Goal: Information Seeking & Learning: Find specific page/section

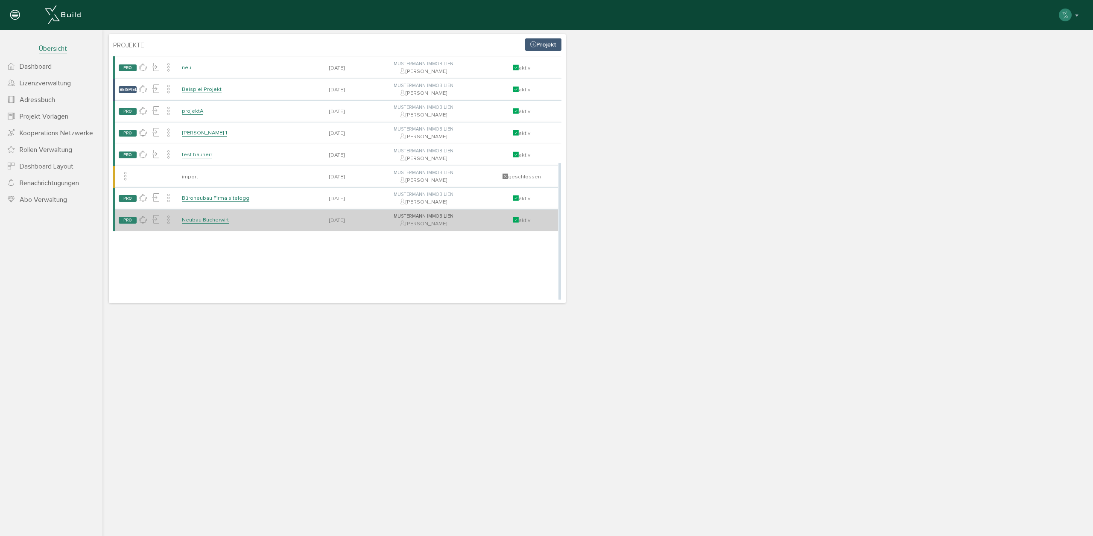
click at [209, 219] on link "Neubau Bucherwirt" at bounding box center [205, 219] width 47 height 7
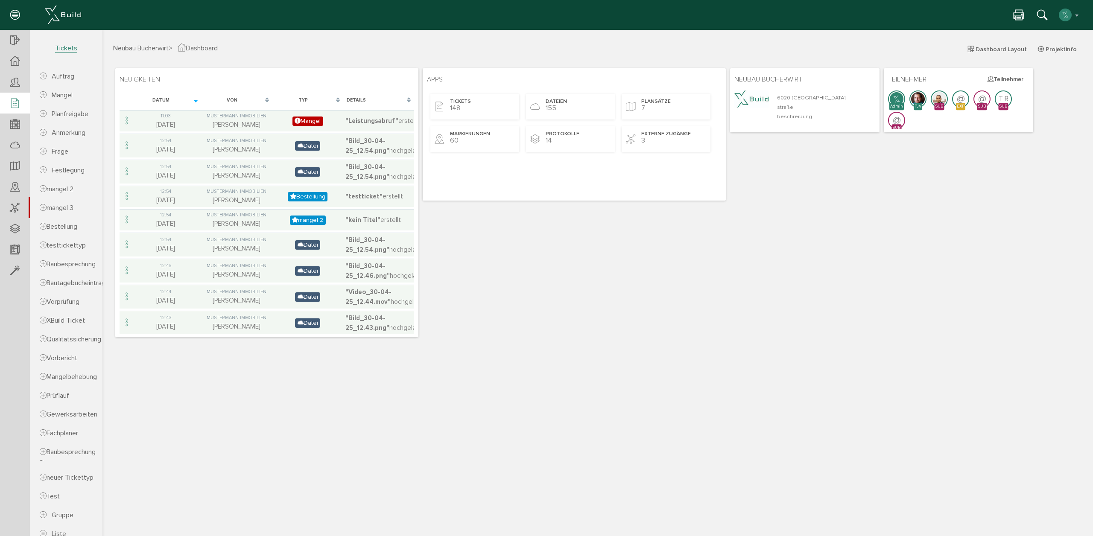
click at [15, 110] on div at bounding box center [15, 104] width 30 height 22
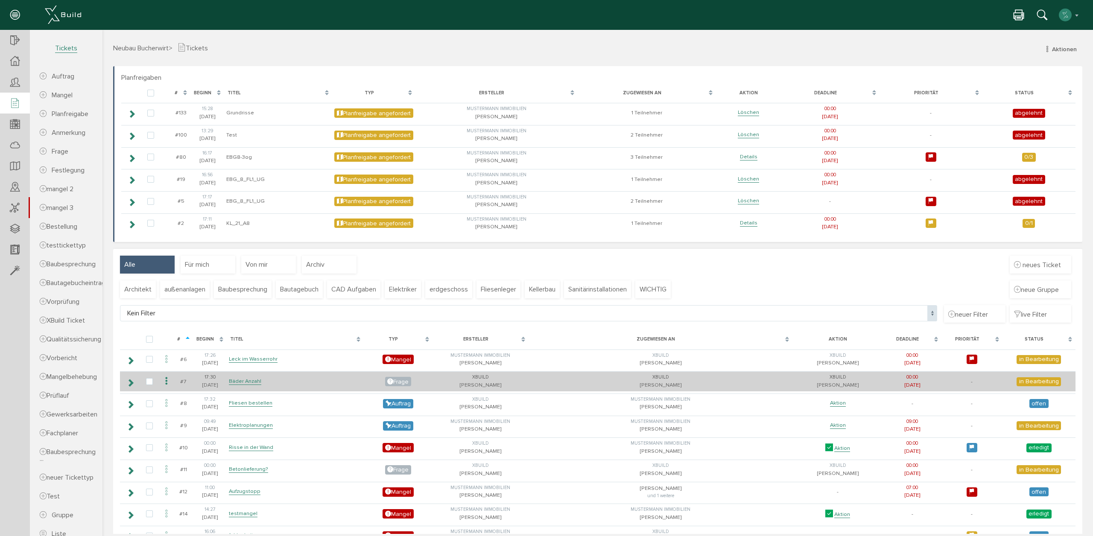
scroll to position [6, 0]
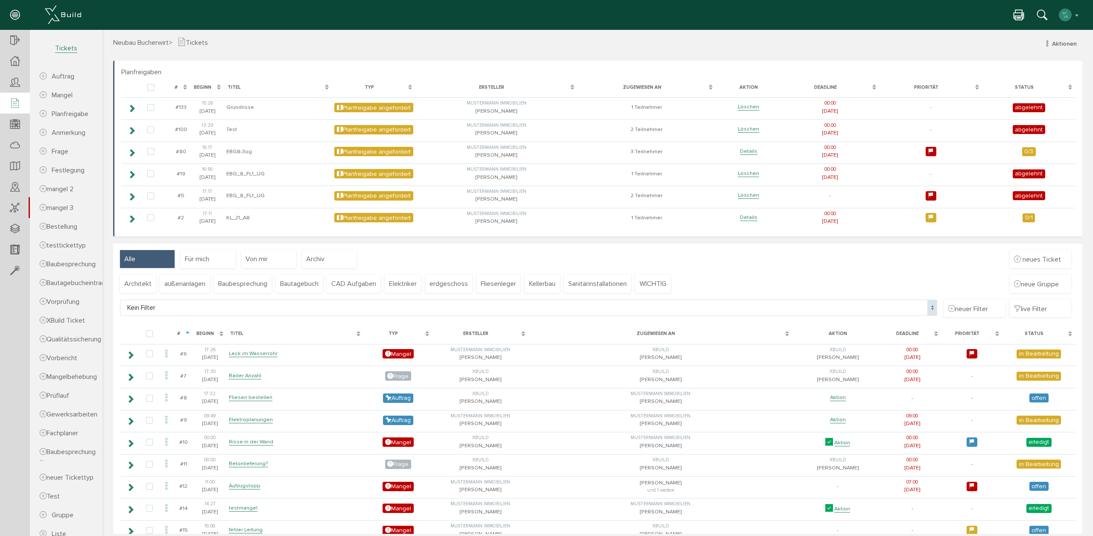
click at [194, 332] on div "Beginn" at bounding box center [210, 334] width 34 height 16
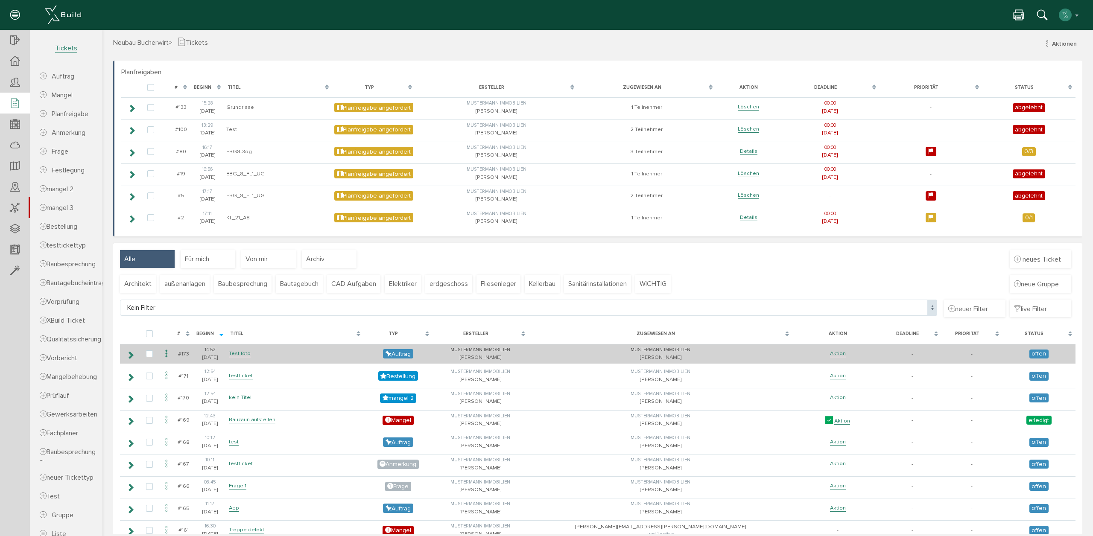
click at [129, 352] on icon at bounding box center [130, 355] width 8 height 7
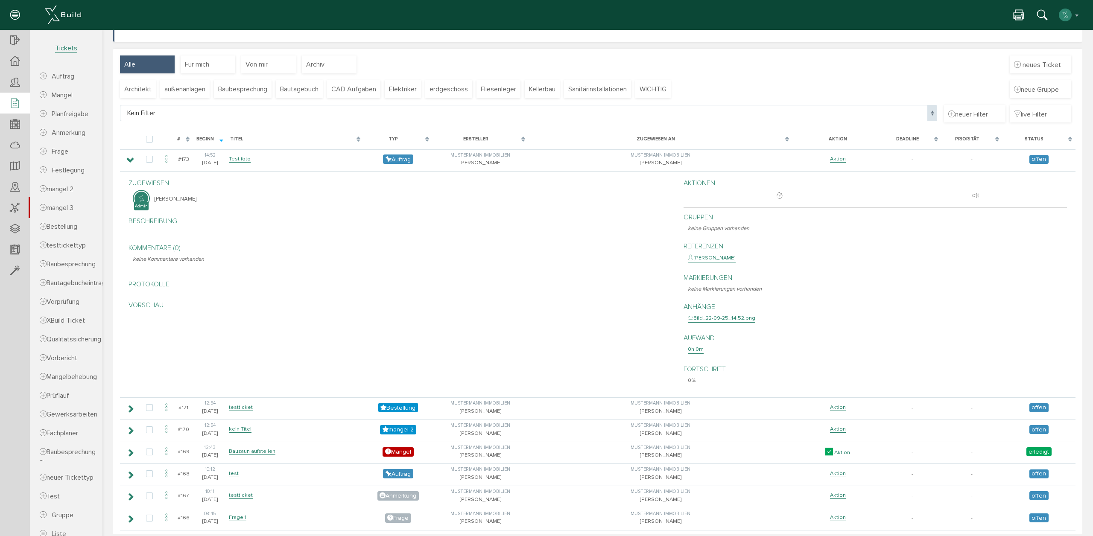
scroll to position [212, 0]
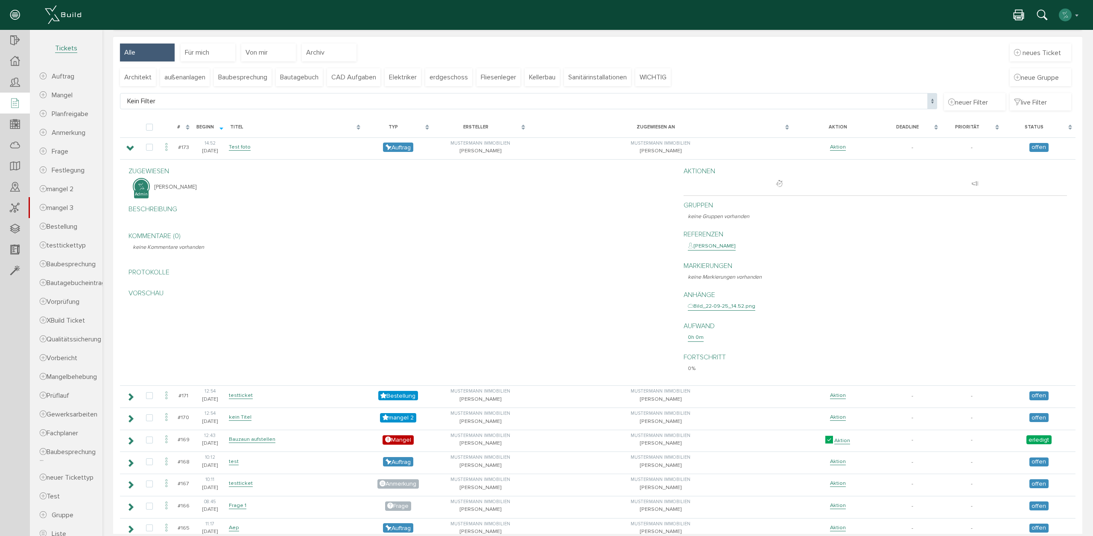
click at [741, 308] on div "Bild_22-09-25_14.52.png" at bounding box center [721, 306] width 67 height 9
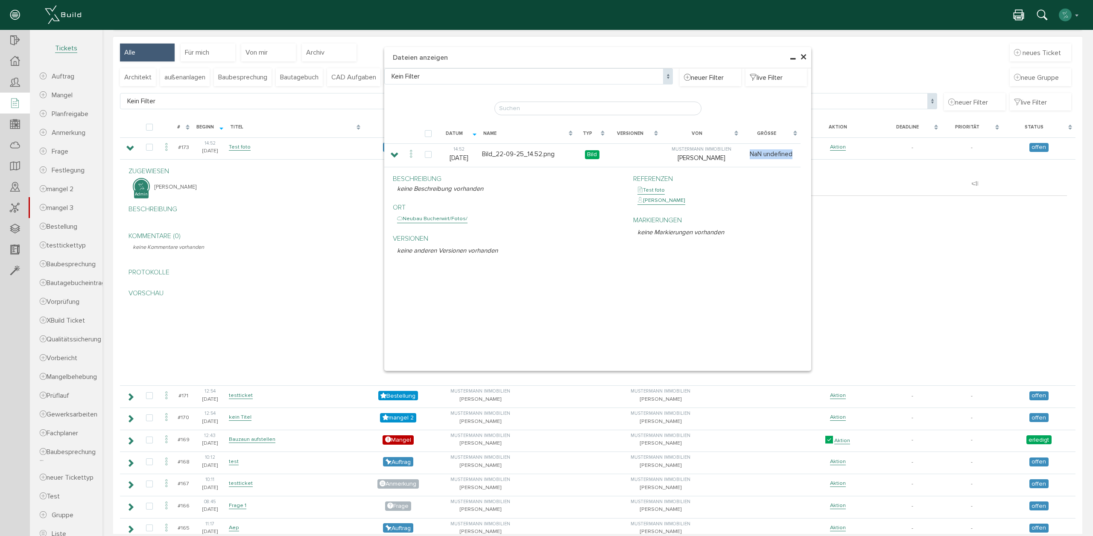
drag, startPoint x: 751, startPoint y: 154, endPoint x: 804, endPoint y: 152, distance: 53.4
click at [804, 152] on table "Datum Name Typ Versionen Von Größe 14:[PHONE_NUMBER][DATE] Bild_22-09-25_14.52.…" at bounding box center [597, 196] width 427 height 145
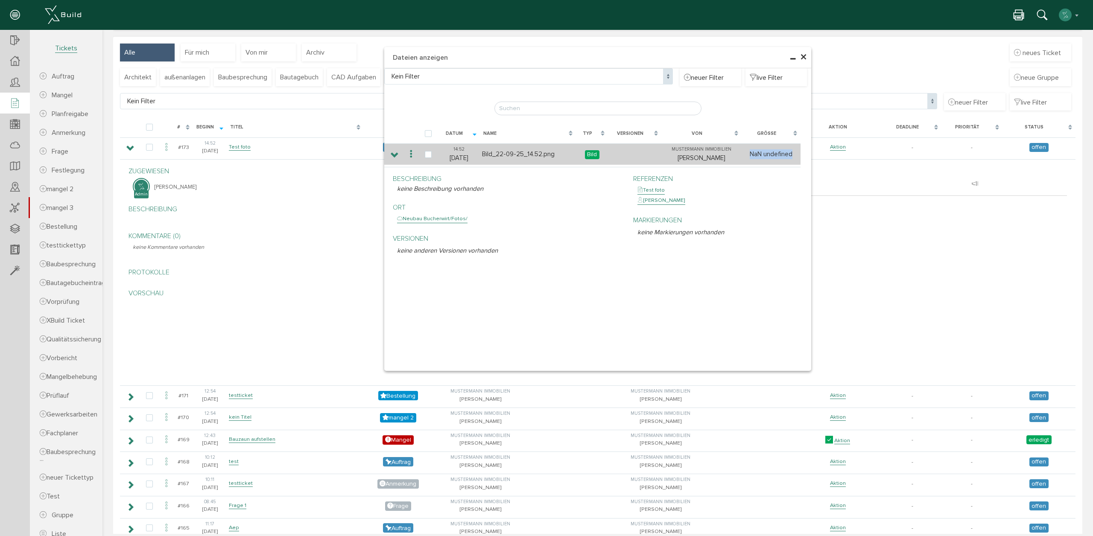
click at [787, 153] on td "NaN undefined" at bounding box center [771, 153] width 59 height 21
drag, startPoint x: 790, startPoint y: 154, endPoint x: 743, endPoint y: 152, distance: 46.6
click at [743, 152] on td "NaN undefined" at bounding box center [771, 153] width 59 height 21
click at [747, 153] on td "NaN undefined" at bounding box center [771, 153] width 59 height 21
drag, startPoint x: 704, startPoint y: 149, endPoint x: 795, endPoint y: 154, distance: 91.5
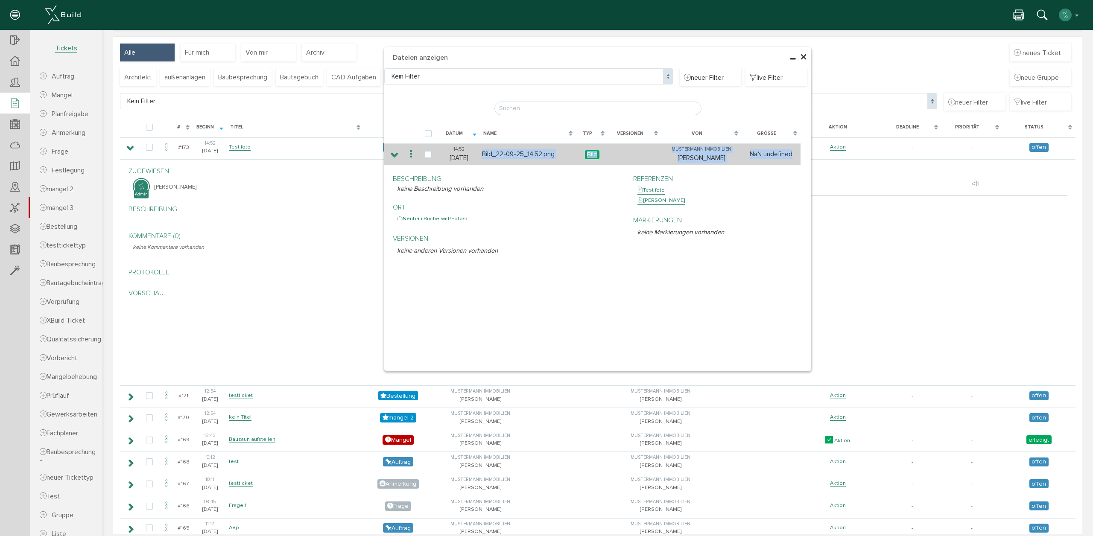
click at [795, 154] on tr "14:[PHONE_NUMBER][DATE] Bild_22-09-25_14.52.png Bild [PERSON_NAME] Immobilien […" at bounding box center [597, 153] width 427 height 21
click at [795, 155] on td "NaN undefined" at bounding box center [771, 153] width 59 height 21
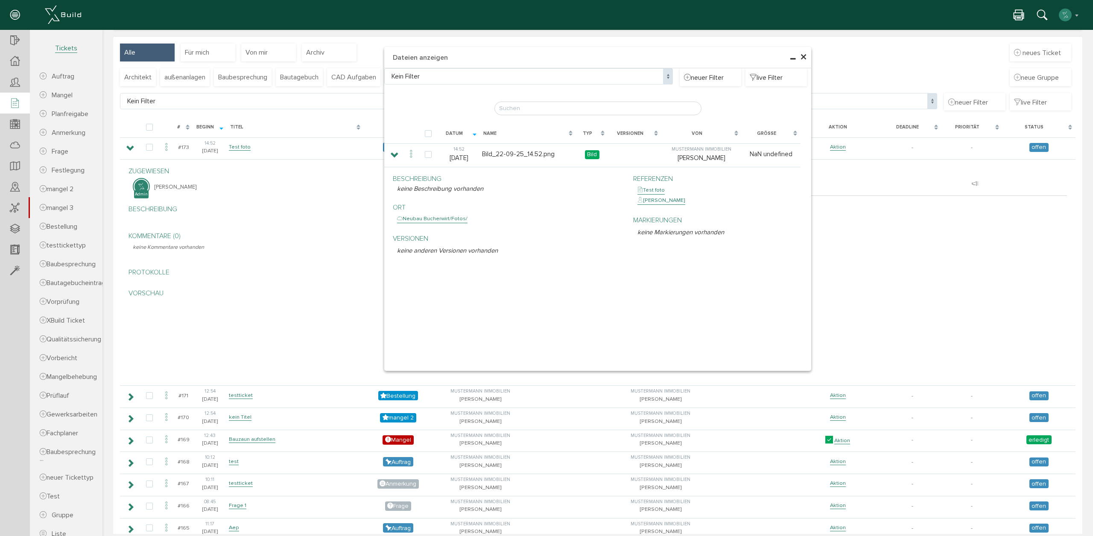
click at [806, 54] on span "×" at bounding box center [803, 57] width 7 height 17
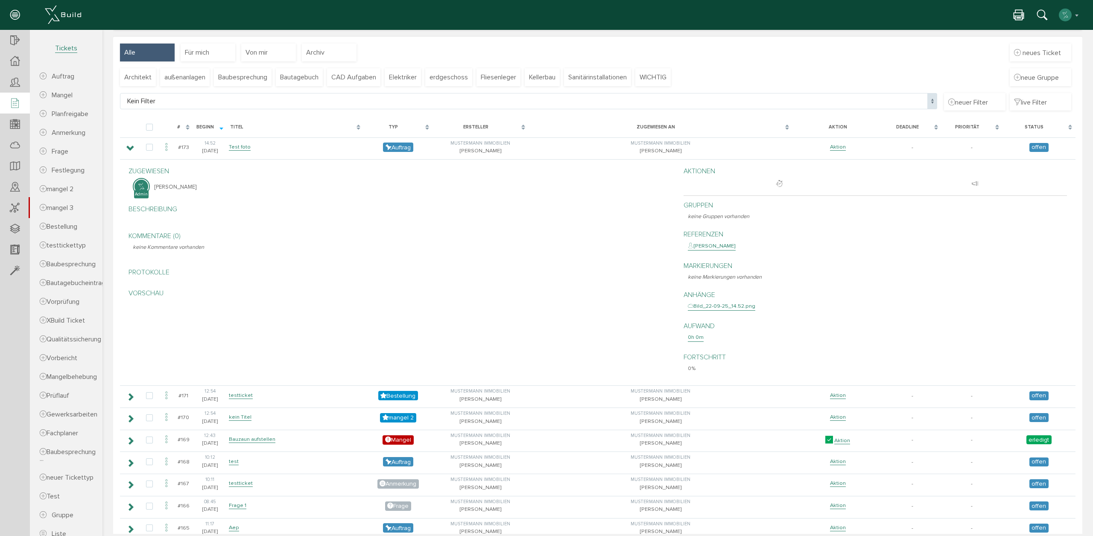
drag, startPoint x: 803, startPoint y: 284, endPoint x: 791, endPoint y: 284, distance: 12.0
click at [802, 284] on div "Markierungen keine Markierungen vorhanden" at bounding box center [875, 271] width 383 height 29
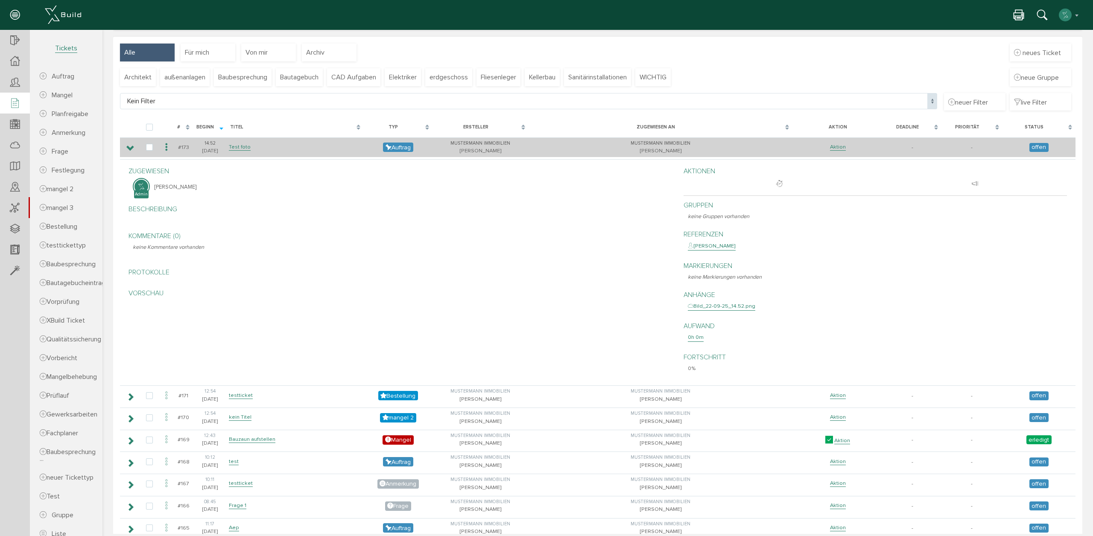
click at [128, 149] on icon at bounding box center [130, 148] width 8 height 7
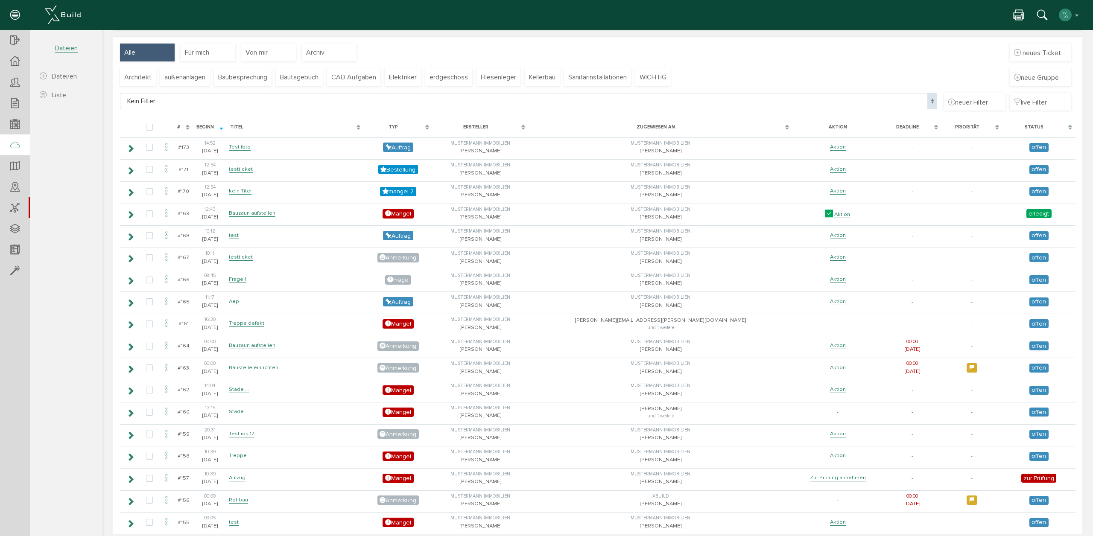
click at [23, 143] on div at bounding box center [15, 145] width 30 height 22
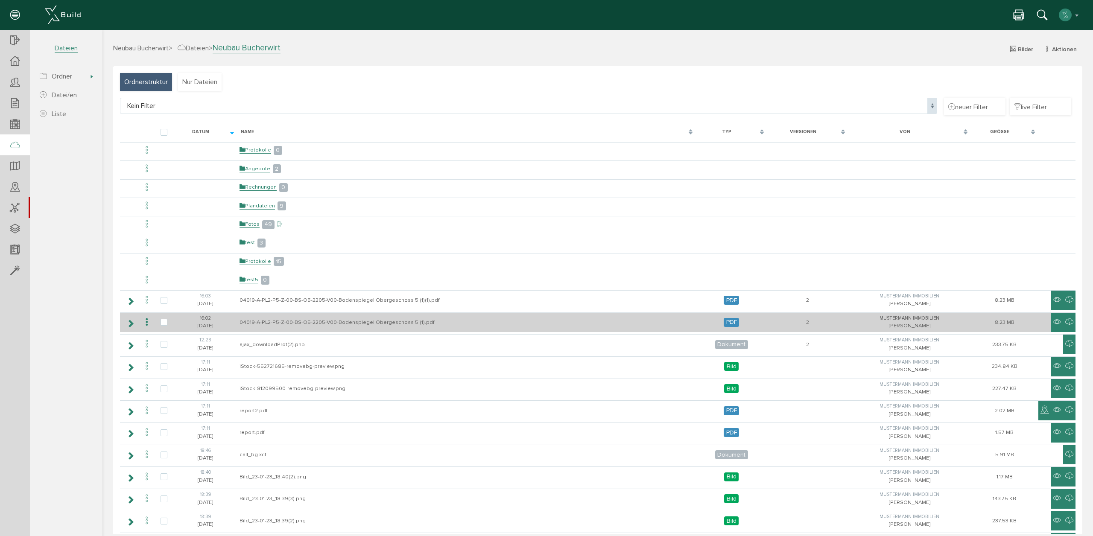
scroll to position [8, 0]
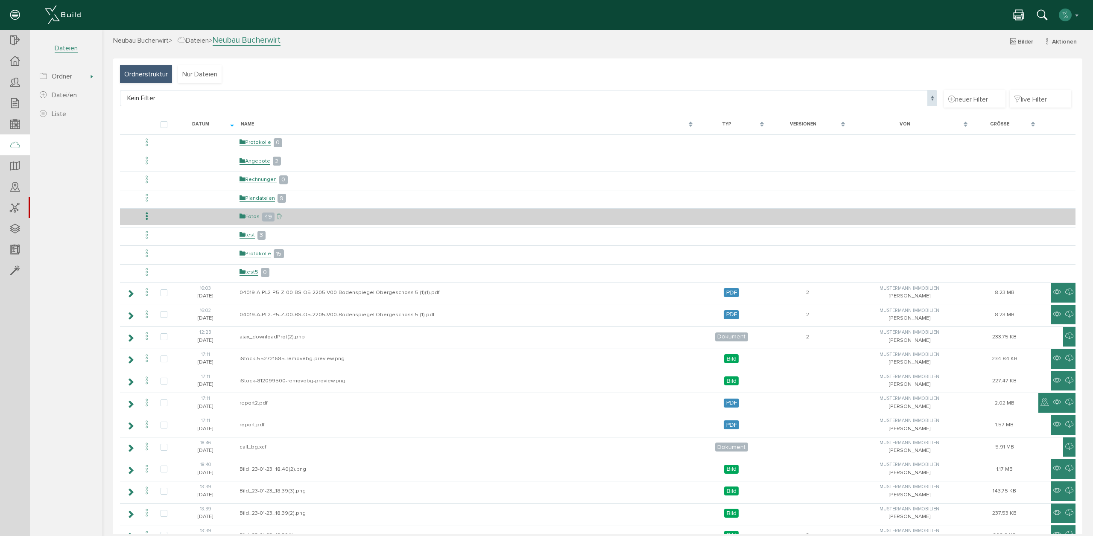
click at [247, 218] on link "Fotos" at bounding box center [250, 216] width 20 height 7
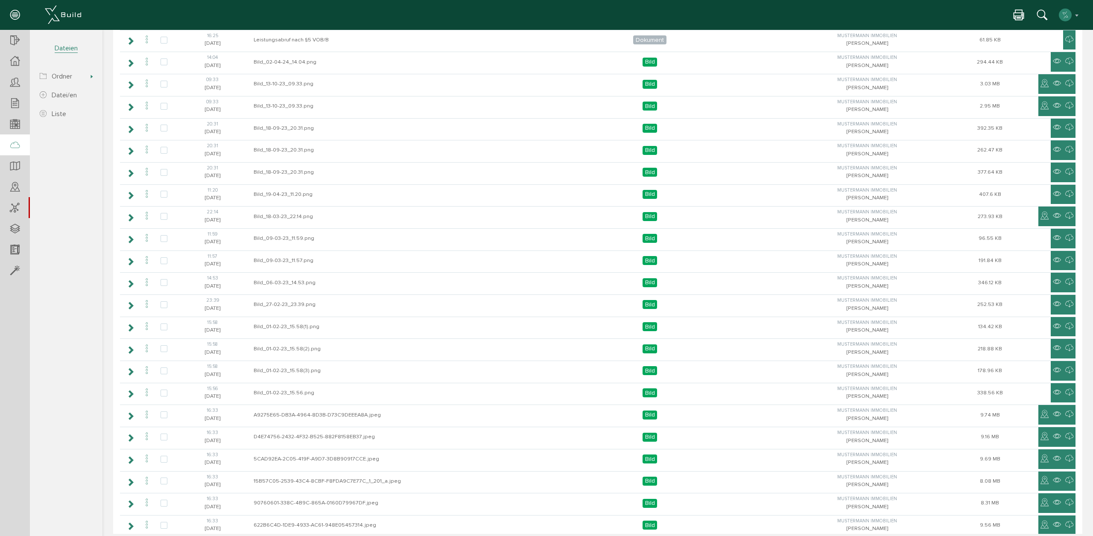
scroll to position [0, 0]
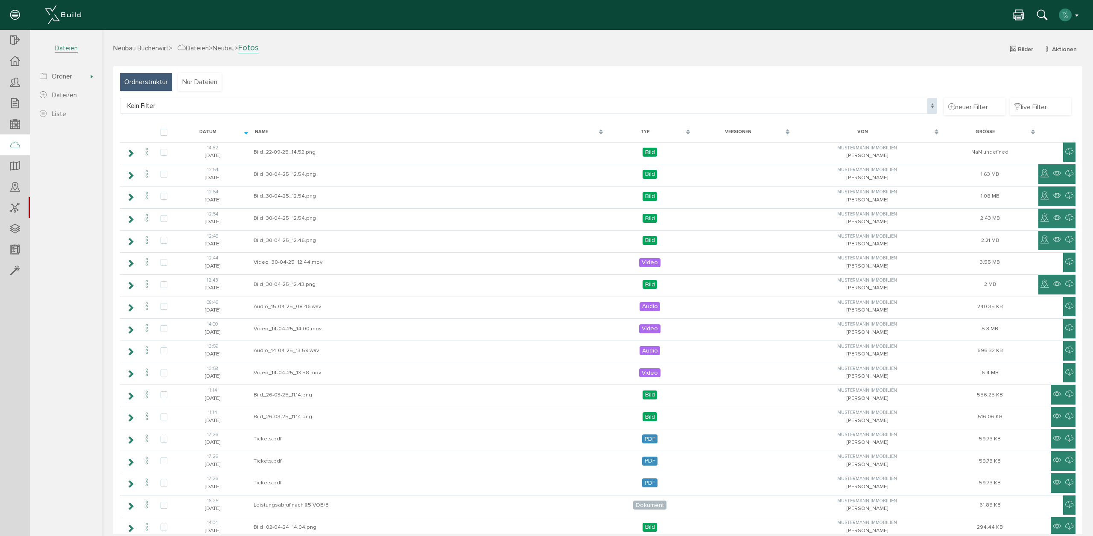
click at [1075, 16] on button "button" at bounding box center [1069, 15] width 22 height 13
click at [1046, 96] on span "XBuild neu einrichten" at bounding box center [1044, 92] width 61 height 8
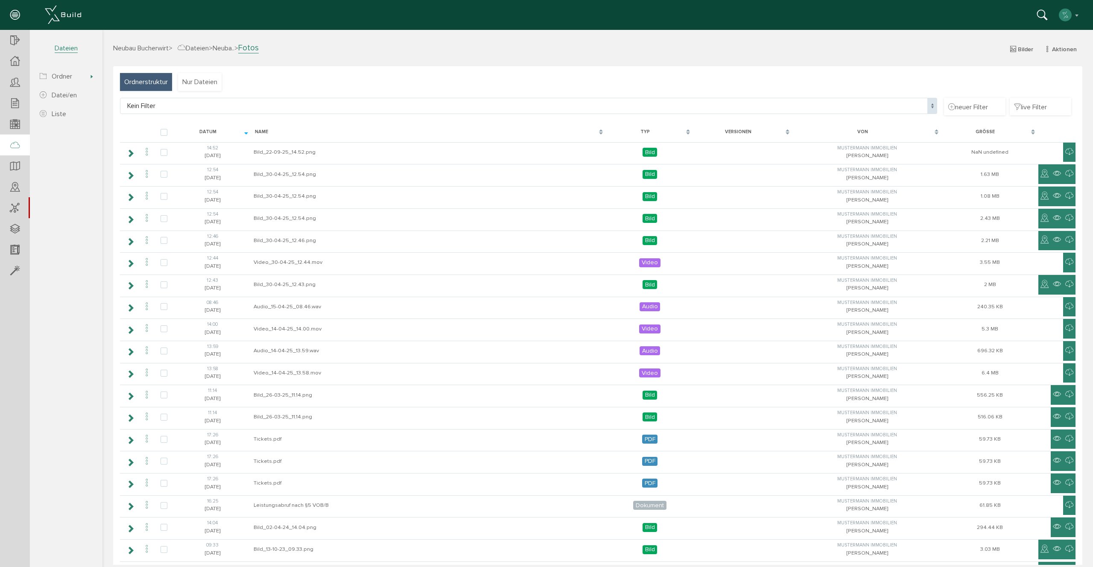
click at [89, 447] on section "Neubau Bucherwirt Übersicht Teilnehmer Teilnehmer öffnen neuer Teilnehmer Teiln…" at bounding box center [51, 290] width 102 height 520
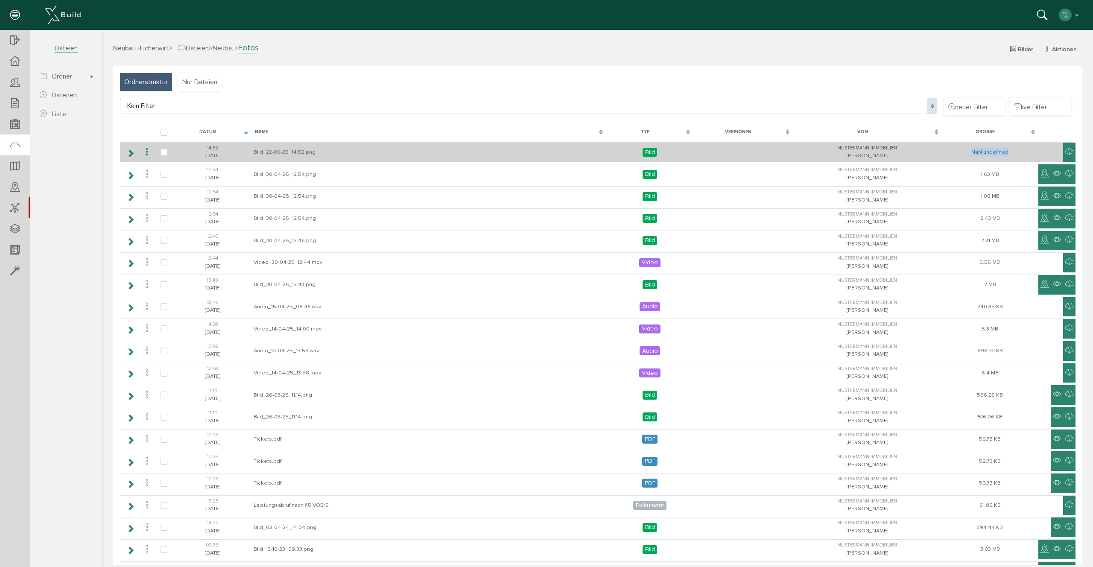
drag, startPoint x: 966, startPoint y: 151, endPoint x: 1012, endPoint y: 152, distance: 45.7
click at [1011, 152] on td "NaN undefined" at bounding box center [990, 152] width 96 height 20
click at [1012, 152] on td "NaN undefined" at bounding box center [990, 152] width 96 height 20
drag, startPoint x: 1014, startPoint y: 152, endPoint x: 961, endPoint y: 150, distance: 53.0
click at [961, 150] on td "NaN undefined" at bounding box center [990, 152] width 96 height 20
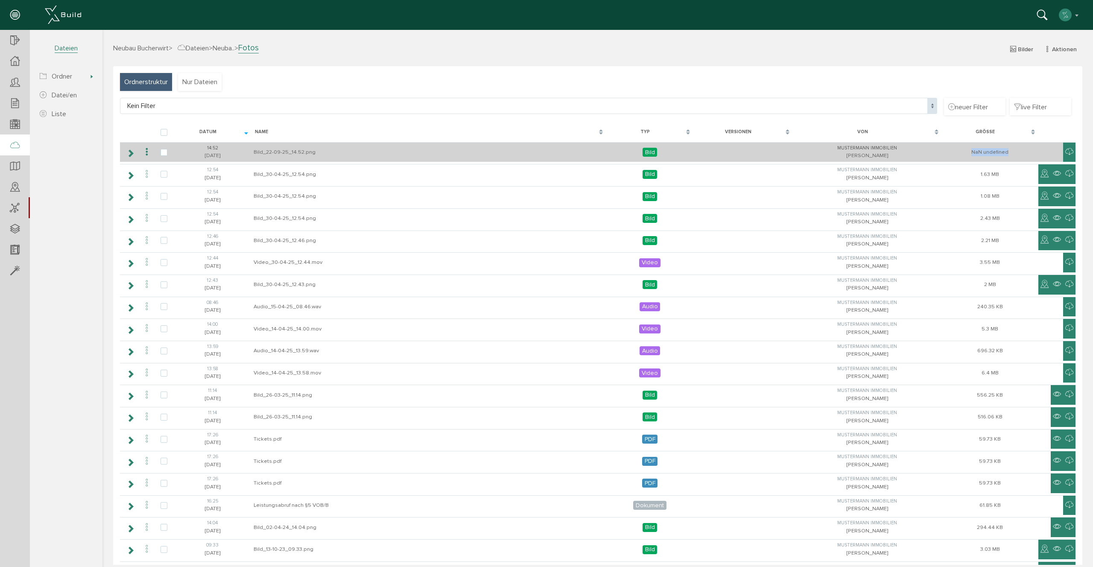
click at [961, 150] on td "NaN undefined" at bounding box center [990, 152] width 96 height 20
drag, startPoint x: 961, startPoint y: 150, endPoint x: 1039, endPoint y: 156, distance: 78.4
click at [1039, 156] on tr "14:[PHONE_NUMBER][DATE] Bild_22-09-25_14.52.png Bild [PERSON_NAME] Immobilien […" at bounding box center [598, 152] width 956 height 20
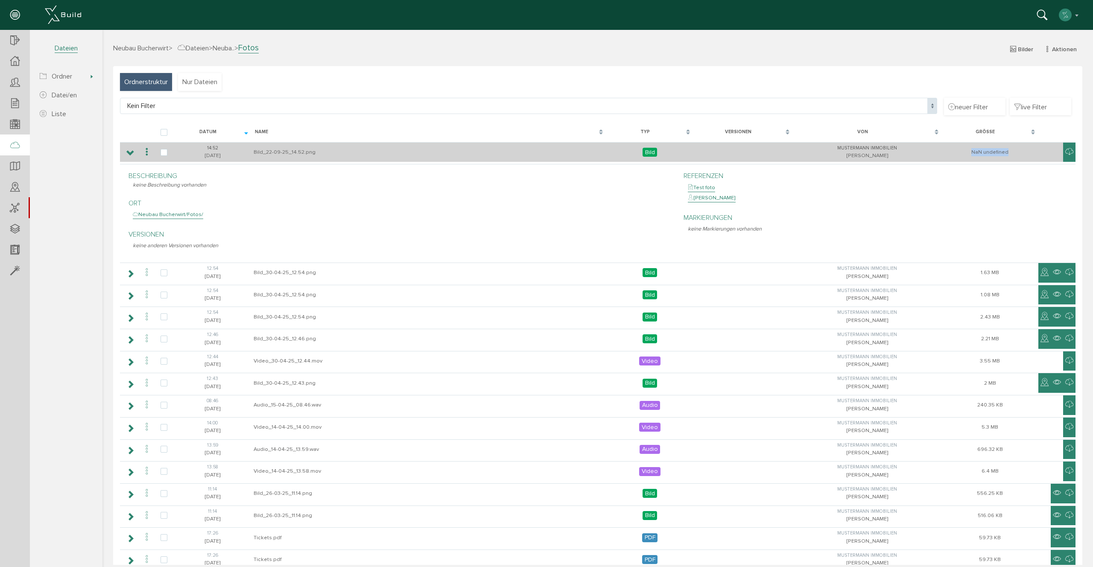
click at [1036, 153] on td "NaN undefined" at bounding box center [990, 152] width 96 height 20
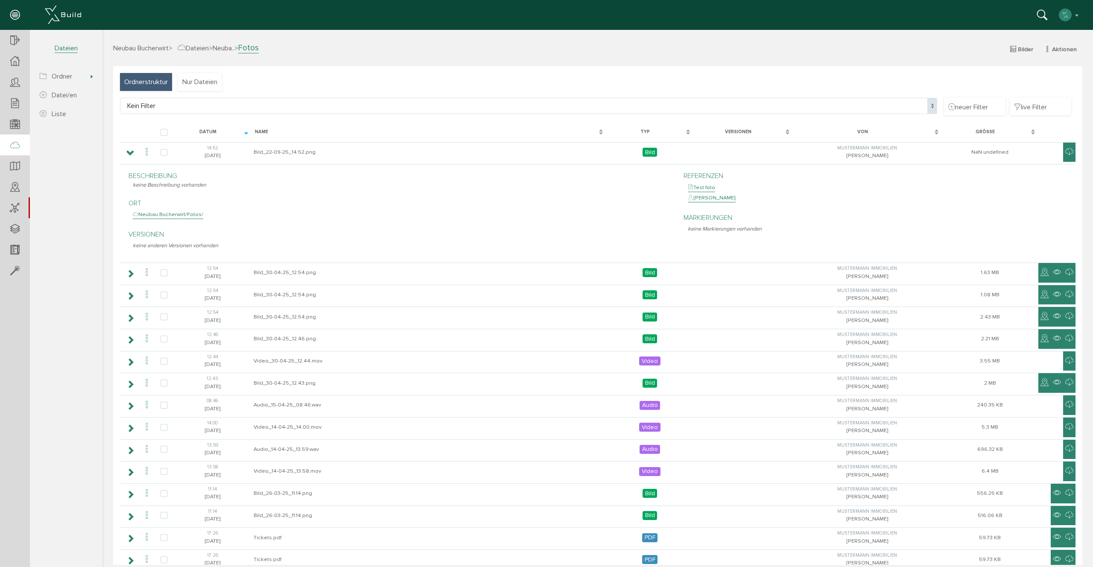
click at [533, 236] on p "Versionen" at bounding box center [402, 234] width 538 height 10
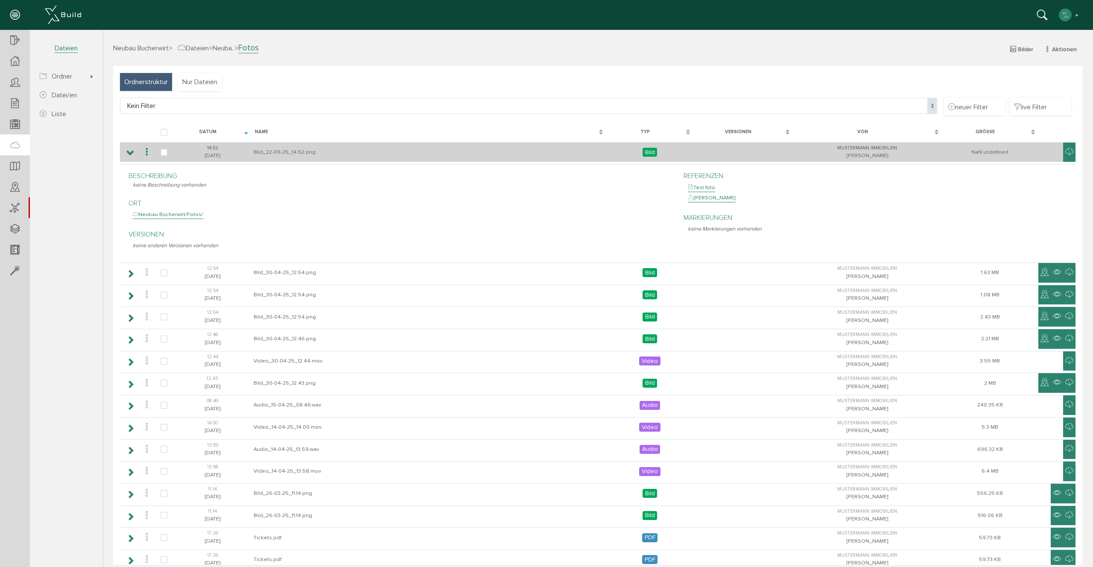
click at [128, 152] on icon at bounding box center [130, 153] width 8 height 7
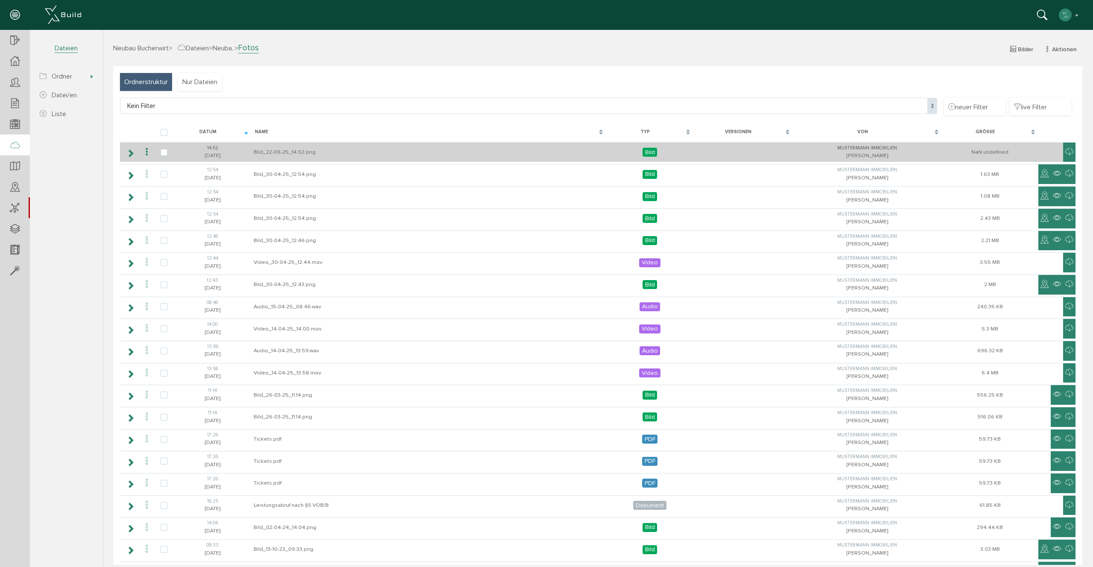
click at [992, 153] on td "NaN undefined" at bounding box center [990, 152] width 96 height 20
drag, startPoint x: 1014, startPoint y: 151, endPoint x: 950, endPoint y: 149, distance: 63.7
click at [950, 149] on td "NaN undefined" at bounding box center [990, 152] width 96 height 20
drag, startPoint x: 954, startPoint y: 149, endPoint x: 1046, endPoint y: 152, distance: 92.3
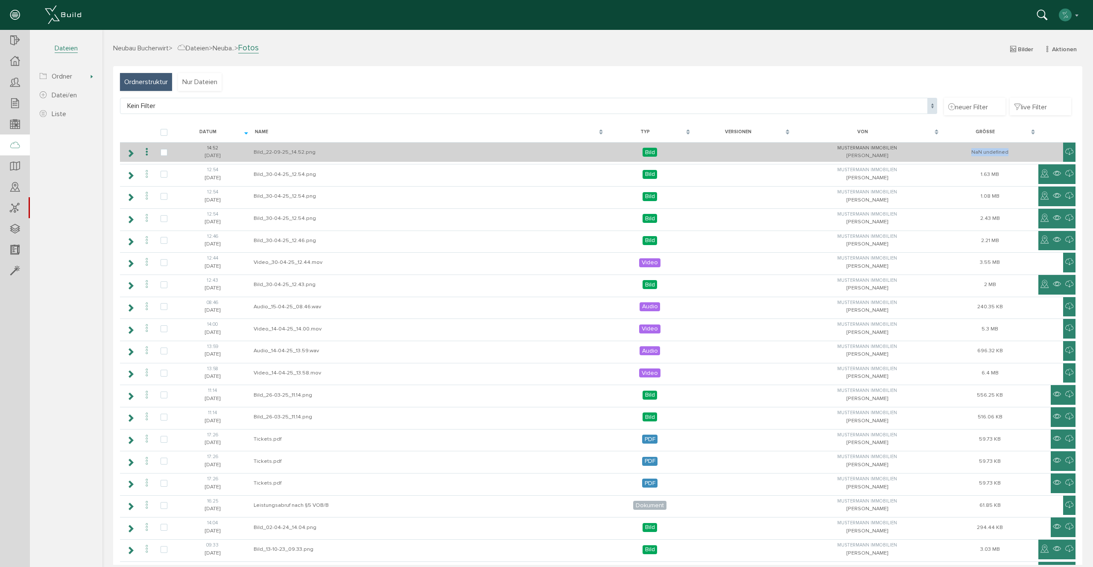
click at [1046, 152] on tr "14:[PHONE_NUMBER][DATE] Bild_22-09-25_14.52.png Bild [PERSON_NAME] Immobilien […" at bounding box center [598, 152] width 956 height 20
click at [1029, 152] on td "NaN undefined" at bounding box center [990, 152] width 96 height 20
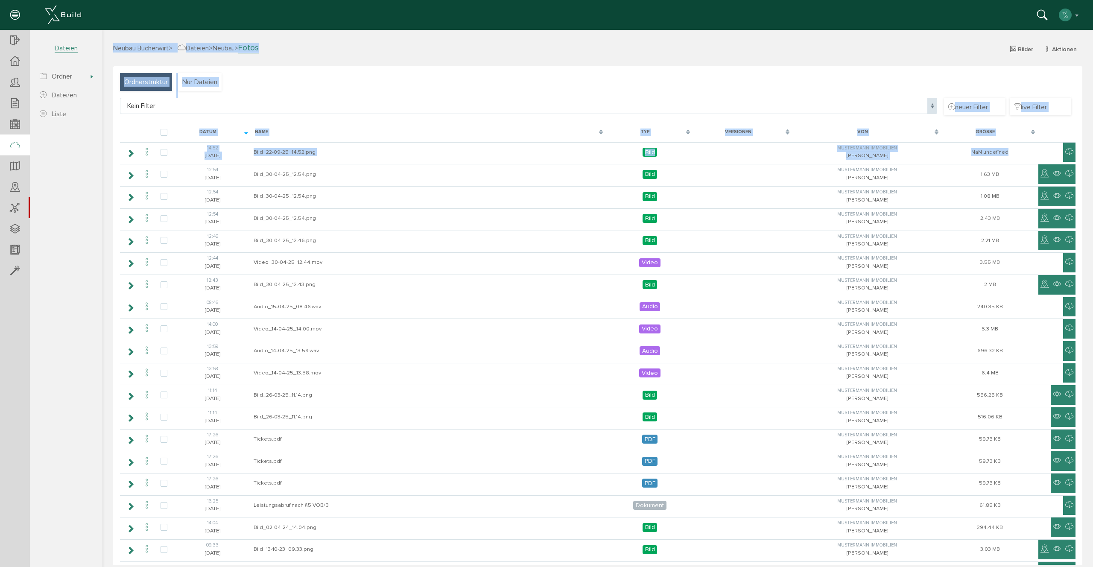
drag, startPoint x: 1007, startPoint y: 153, endPoint x: 111, endPoint y: 40, distance: 903.7
click at [110, 41] on div "Neubau Bucherwirt > Dateien > Neuba.. > Fotos Bilder Aktionen neue Datei/en neu…" at bounding box center [597, 297] width 991 height 535
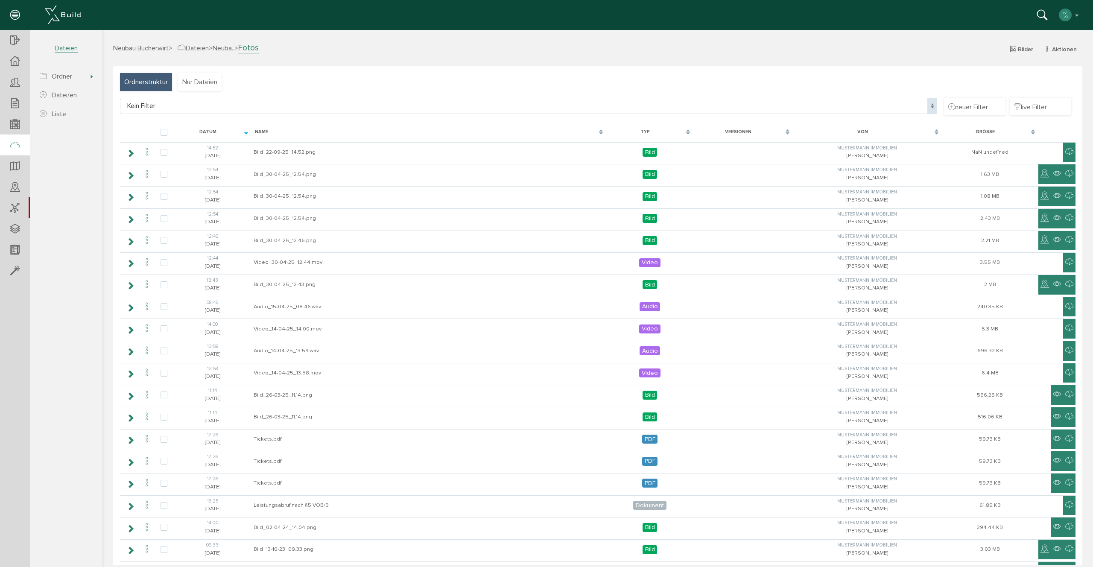
click at [111, 39] on div "Neubau Bucherwirt > Dateien > Neuba.. > Fotos Bilder Aktionen neue Datei/en neu…" at bounding box center [597, 297] width 991 height 535
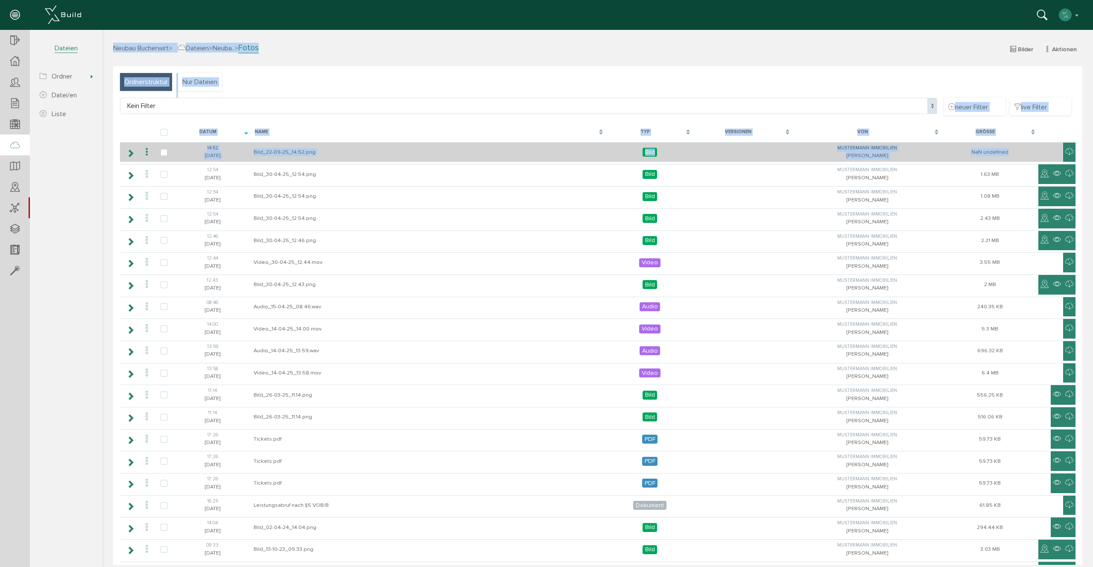
drag, startPoint x: 149, startPoint y: 50, endPoint x: 1032, endPoint y: 152, distance: 888.8
click at [1032, 152] on div "Neubau Bucherwirt > Dateien > Neuba.. > Fotos Bilder Aktionen neue Datei/en neu…" at bounding box center [597, 297] width 991 height 535
click at [1032, 152] on td "NaN undefined" at bounding box center [990, 152] width 96 height 20
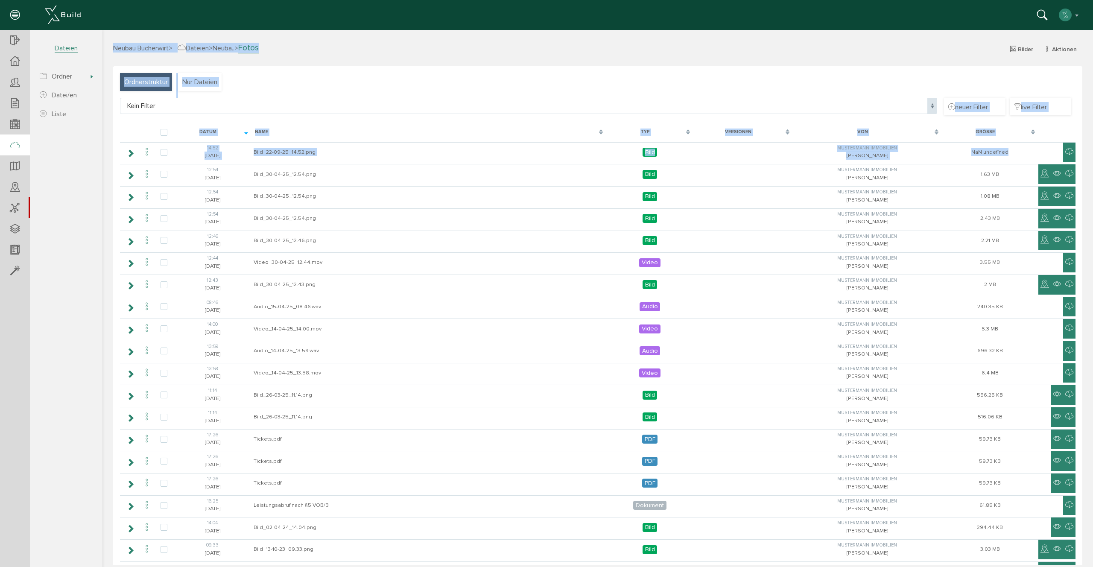
drag, startPoint x: 592, startPoint y: 83, endPoint x: 111, endPoint y: 23, distance: 484.5
click at [111, 30] on html "erweiterte Suche Datum durchsuchen Deadline durchsuchen Vorgängerversionen durc…" at bounding box center [597, 297] width 991 height 535
click at [120, 32] on div "Neubau Bucherwirt > Dateien > Neuba.. > Fotos Bilder Aktionen neue Datei/en neu…" at bounding box center [597, 297] width 991 height 535
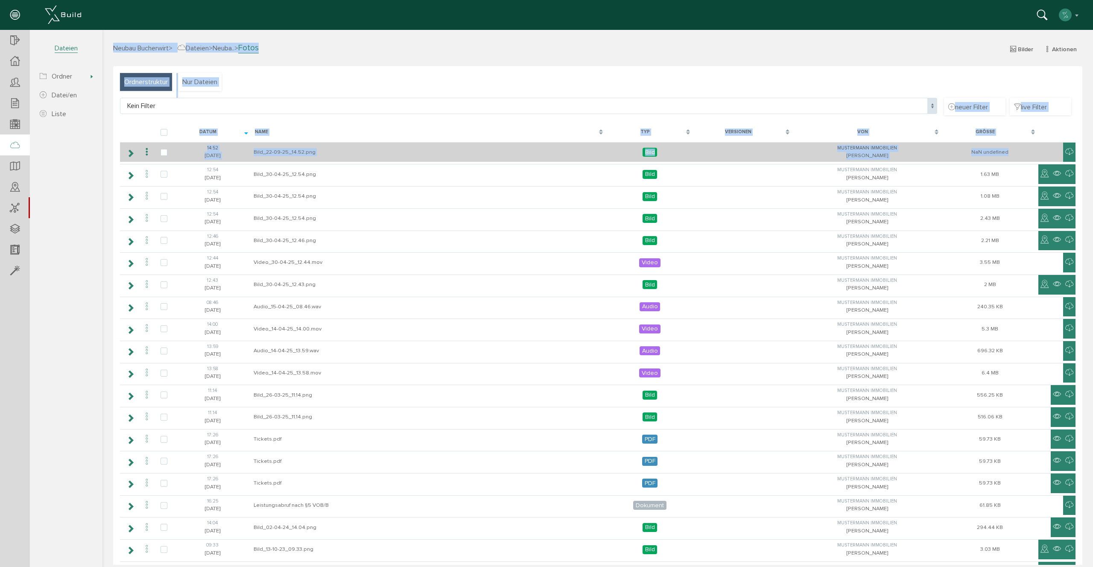
drag, startPoint x: 111, startPoint y: 33, endPoint x: 1028, endPoint y: 154, distance: 925.5
click at [1028, 154] on div "Neubau Bucherwirt > Dateien > Neuba.. > Fotos Bilder Aktionen neue Datei/en neu…" at bounding box center [597, 297] width 991 height 535
click at [1028, 154] on td "NaN undefined" at bounding box center [990, 152] width 96 height 20
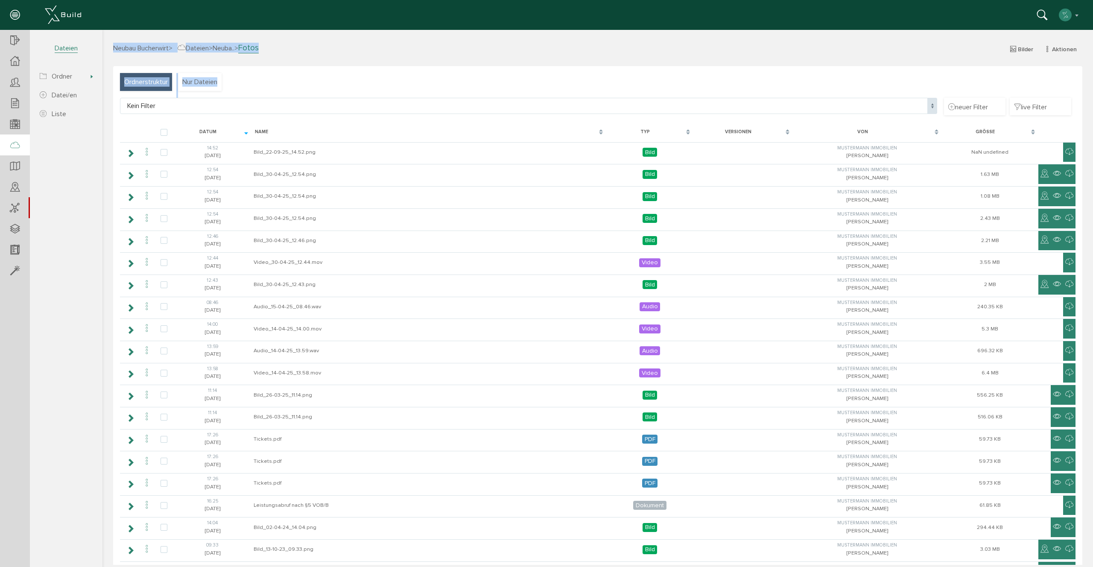
drag, startPoint x: 106, startPoint y: 41, endPoint x: 336, endPoint y: 75, distance: 233.1
click at [336, 75] on div "Neubau Bucherwirt > Dateien > Neuba.. > Fotos Bilder Aktionen neue Datei/en neu…" at bounding box center [597, 297] width 991 height 535
drag, startPoint x: 117, startPoint y: 34, endPoint x: 416, endPoint y: 84, distance: 302.6
click at [416, 84] on div "Neubau Bucherwirt > Dateien > Neuba.. > Fotos Bilder Aktionen neue Datei/en neu…" at bounding box center [597, 297] width 991 height 535
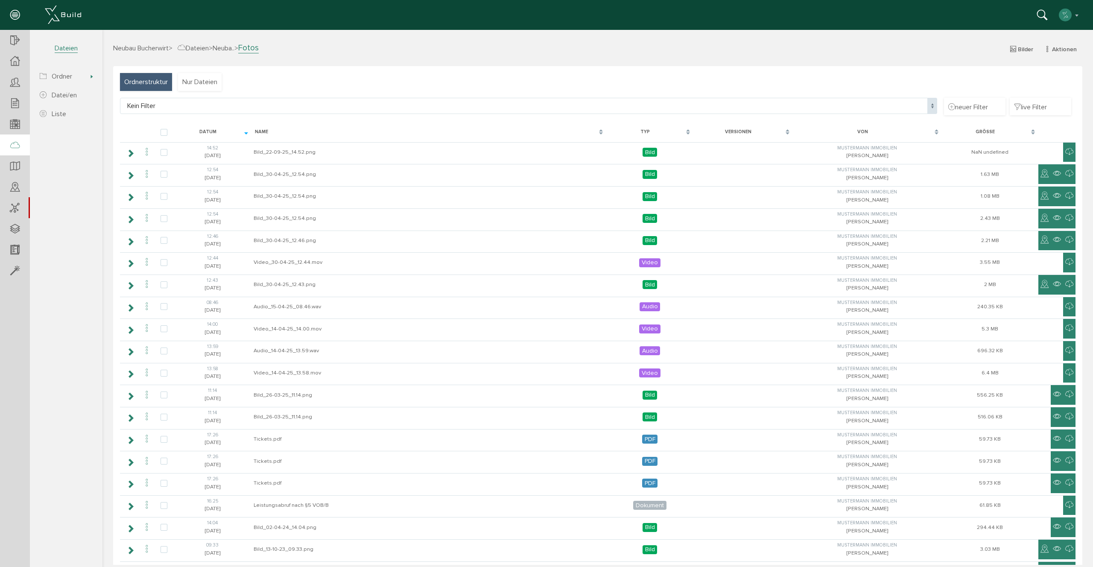
click at [409, 60] on div "Neubau Bucherwirt > Dateien > Neuba.. > Fotos Bilder Aktionen neue Datei/en neu…" at bounding box center [598, 54] width 982 height 23
